Goal: Book appointment/travel/reservation: Book appointment/travel/reservation

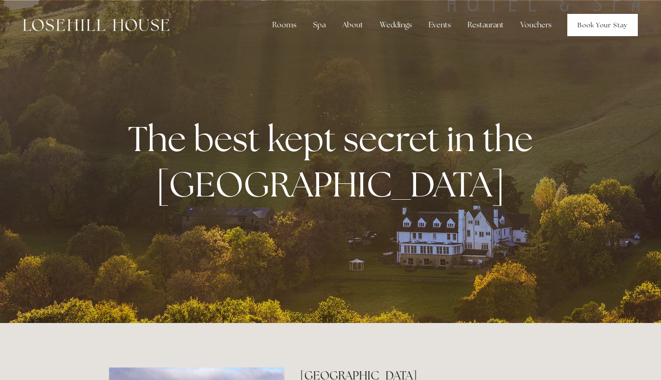
click at [594, 20] on link "Book Your Stay" at bounding box center [602, 25] width 71 height 22
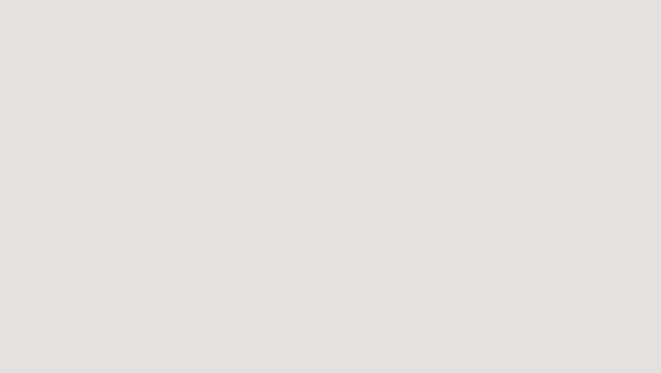
scroll to position [64, 0]
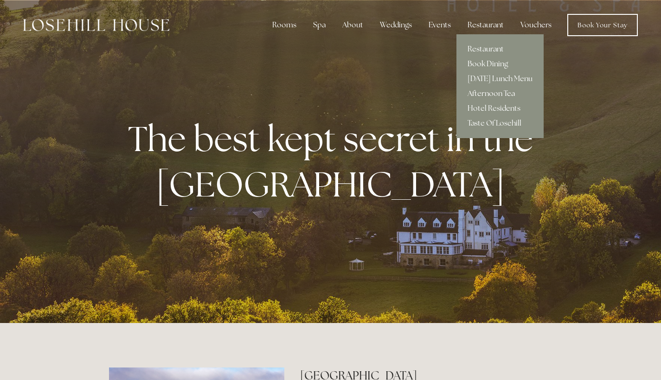
click at [498, 93] on link "Afternoon Tea" at bounding box center [499, 93] width 87 height 15
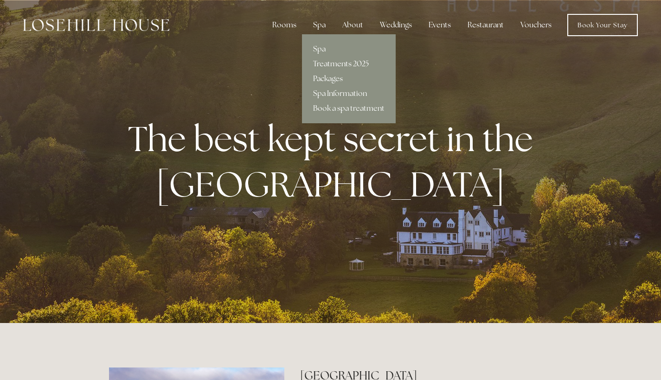
click at [353, 64] on link "Treatments 2025" at bounding box center [349, 64] width 94 height 15
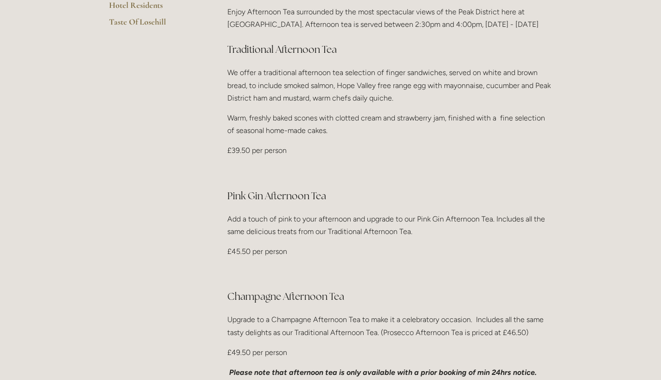
scroll to position [362, 0]
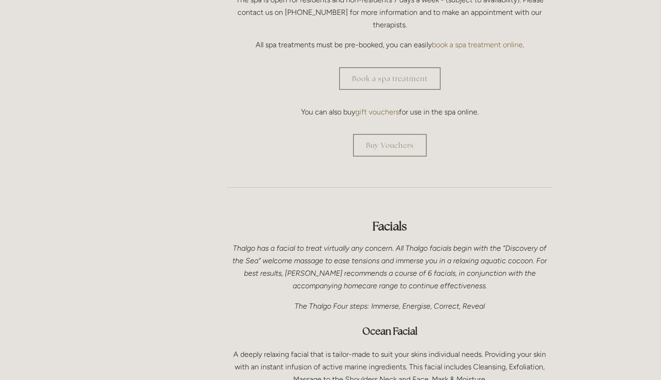
scroll to position [362, 0]
click at [421, 66] on link "Book a spa treatment" at bounding box center [390, 77] width 102 height 23
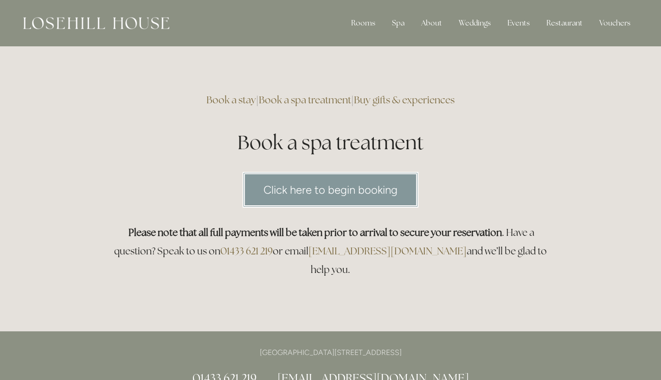
click at [385, 185] on link "Click here to begin booking" at bounding box center [331, 190] width 176 height 36
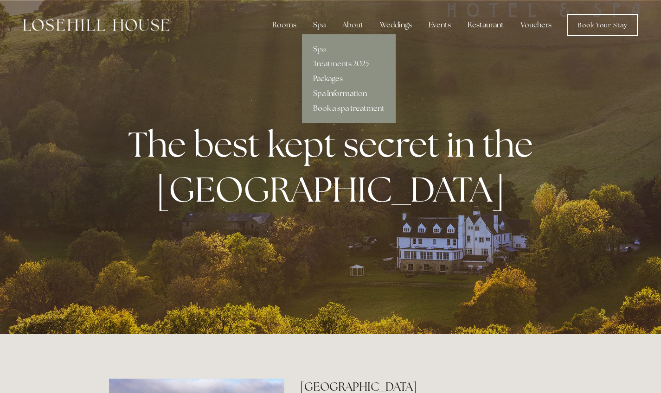
click at [334, 79] on link "Packages" at bounding box center [349, 78] width 94 height 15
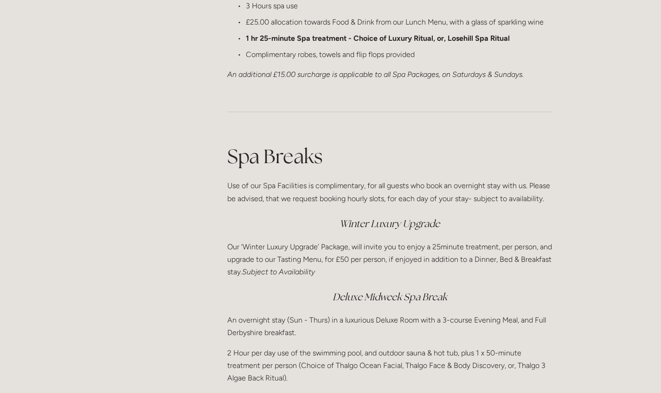
scroll to position [1374, 0]
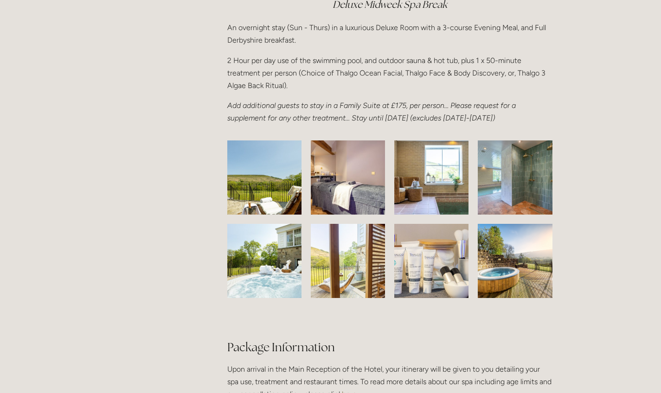
click at [272, 199] on img at bounding box center [264, 178] width 117 height 74
click at [340, 209] on img at bounding box center [348, 178] width 109 height 74
click at [436, 206] on img at bounding box center [431, 178] width 111 height 74
click at [526, 206] on img at bounding box center [515, 178] width 102 height 74
click at [254, 274] on img at bounding box center [263, 261] width 111 height 74
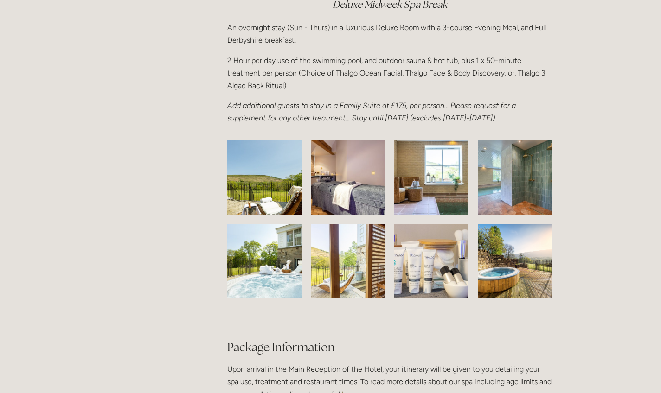
click at [357, 275] on img at bounding box center [347, 261] width 135 height 74
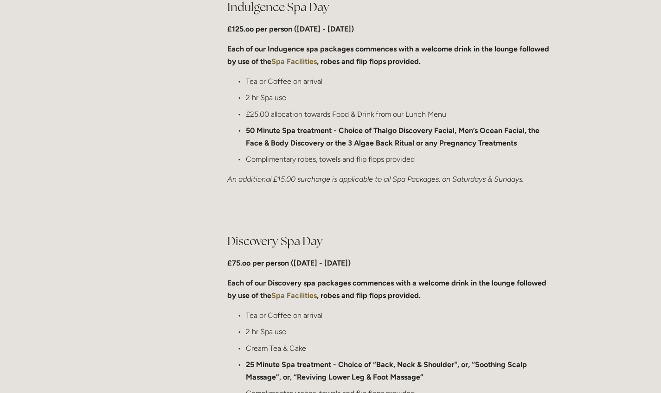
scroll to position [210, 0]
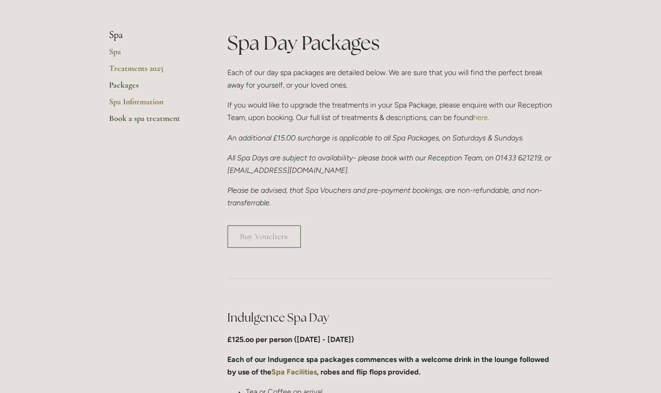
click at [138, 119] on link "Book a spa treatment" at bounding box center [153, 121] width 89 height 17
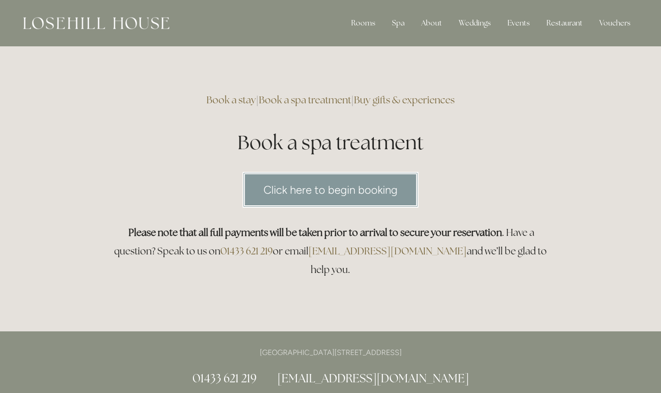
click at [317, 190] on link "Click here to begin booking" at bounding box center [331, 190] width 176 height 36
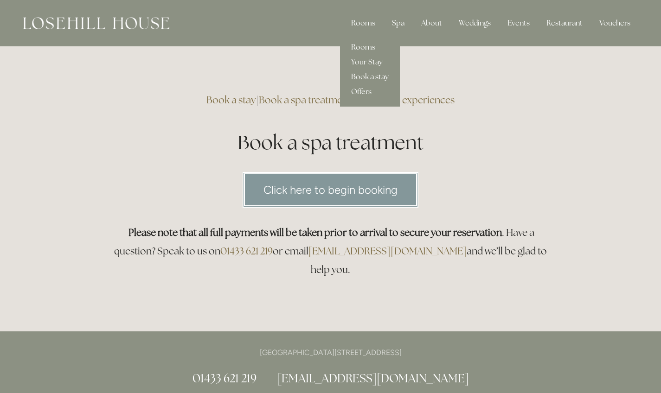
click at [368, 79] on link "Book a stay" at bounding box center [370, 77] width 60 height 15
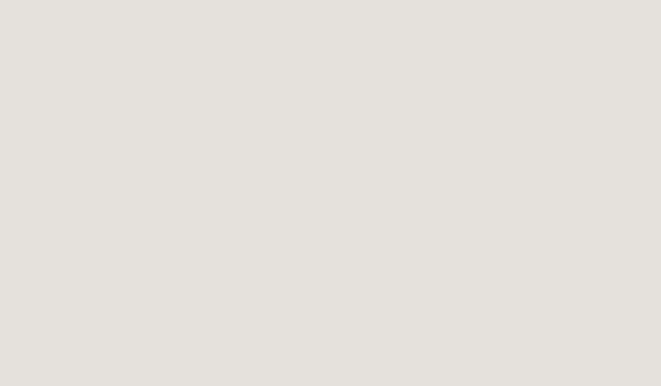
scroll to position [51, 0]
